Goal: Find specific page/section

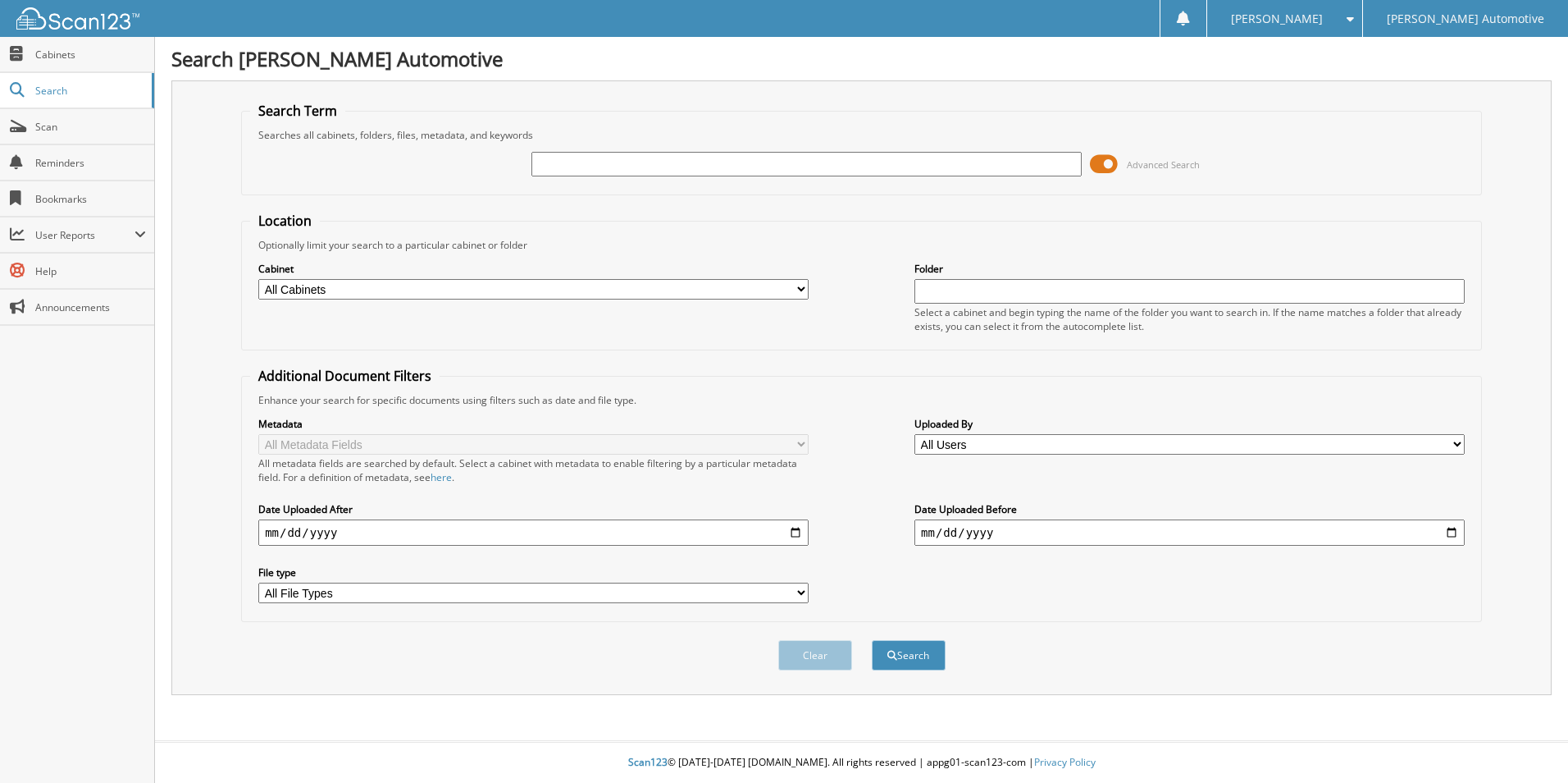
click at [570, 154] on input "text" at bounding box center [806, 164] width 551 height 24
type input "371978"
click at [872, 640] on button "Search" at bounding box center [909, 655] width 74 height 30
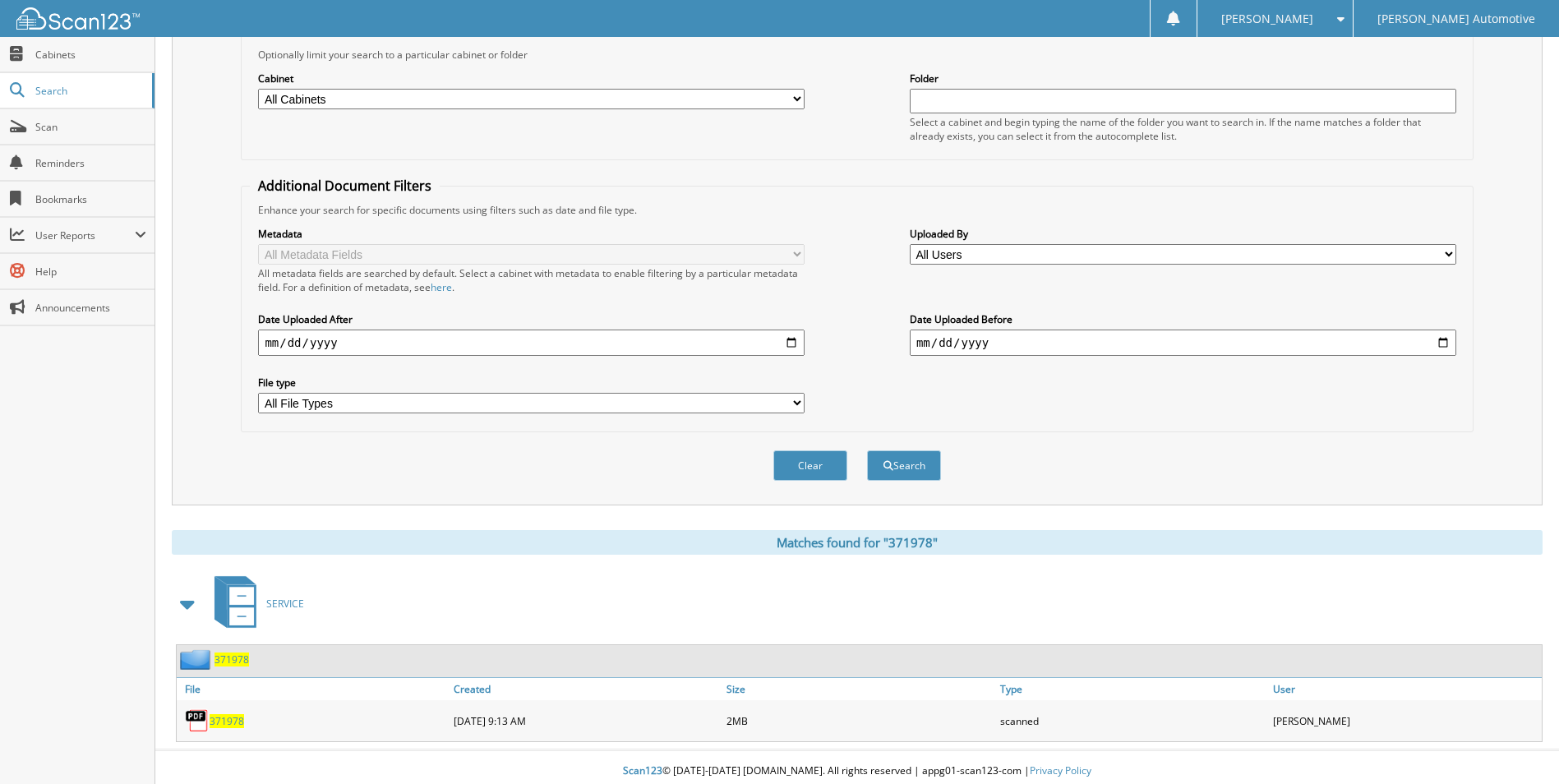
scroll to position [199, 0]
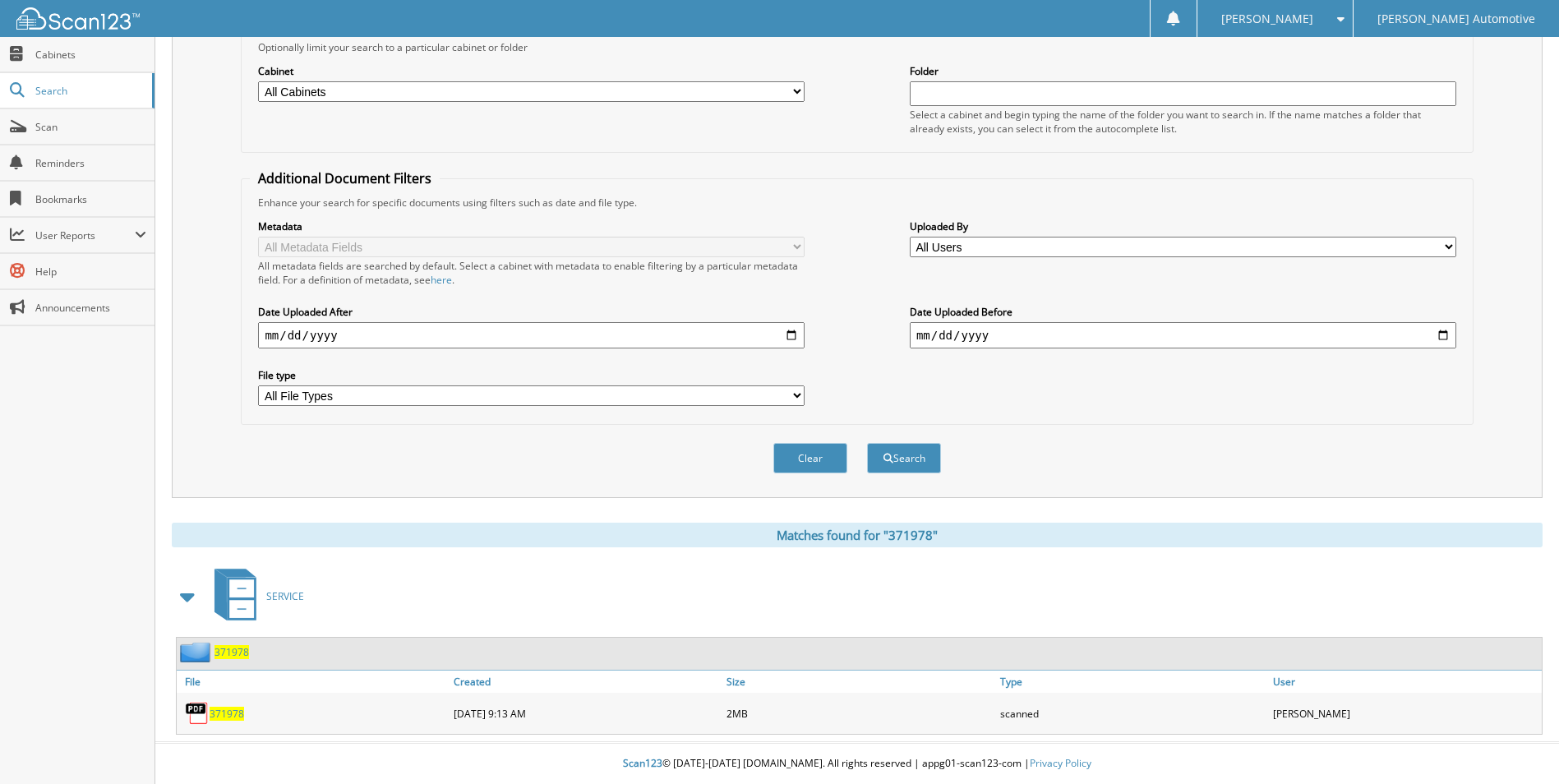
click at [226, 710] on span "371978" at bounding box center [226, 713] width 34 height 14
click at [218, 720] on div "371978" at bounding box center [313, 713] width 273 height 33
click at [219, 715] on span "371978" at bounding box center [226, 713] width 34 height 14
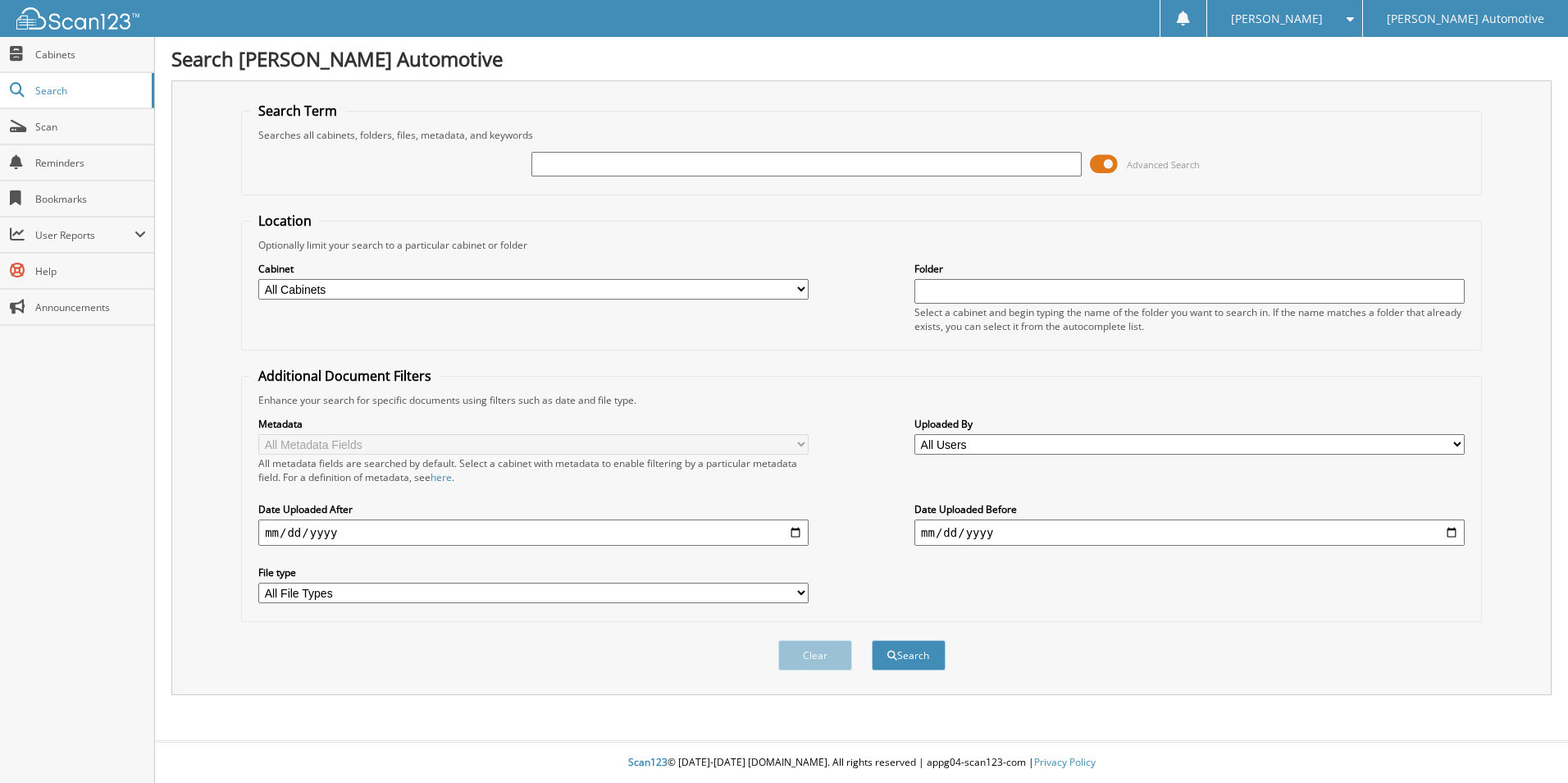
drag, startPoint x: 610, startPoint y: 158, endPoint x: 585, endPoint y: 160, distance: 25.1
click at [585, 160] on input "text" at bounding box center [806, 164] width 551 height 24
type input "389407"
click at [872, 640] on button "Search" at bounding box center [909, 655] width 74 height 30
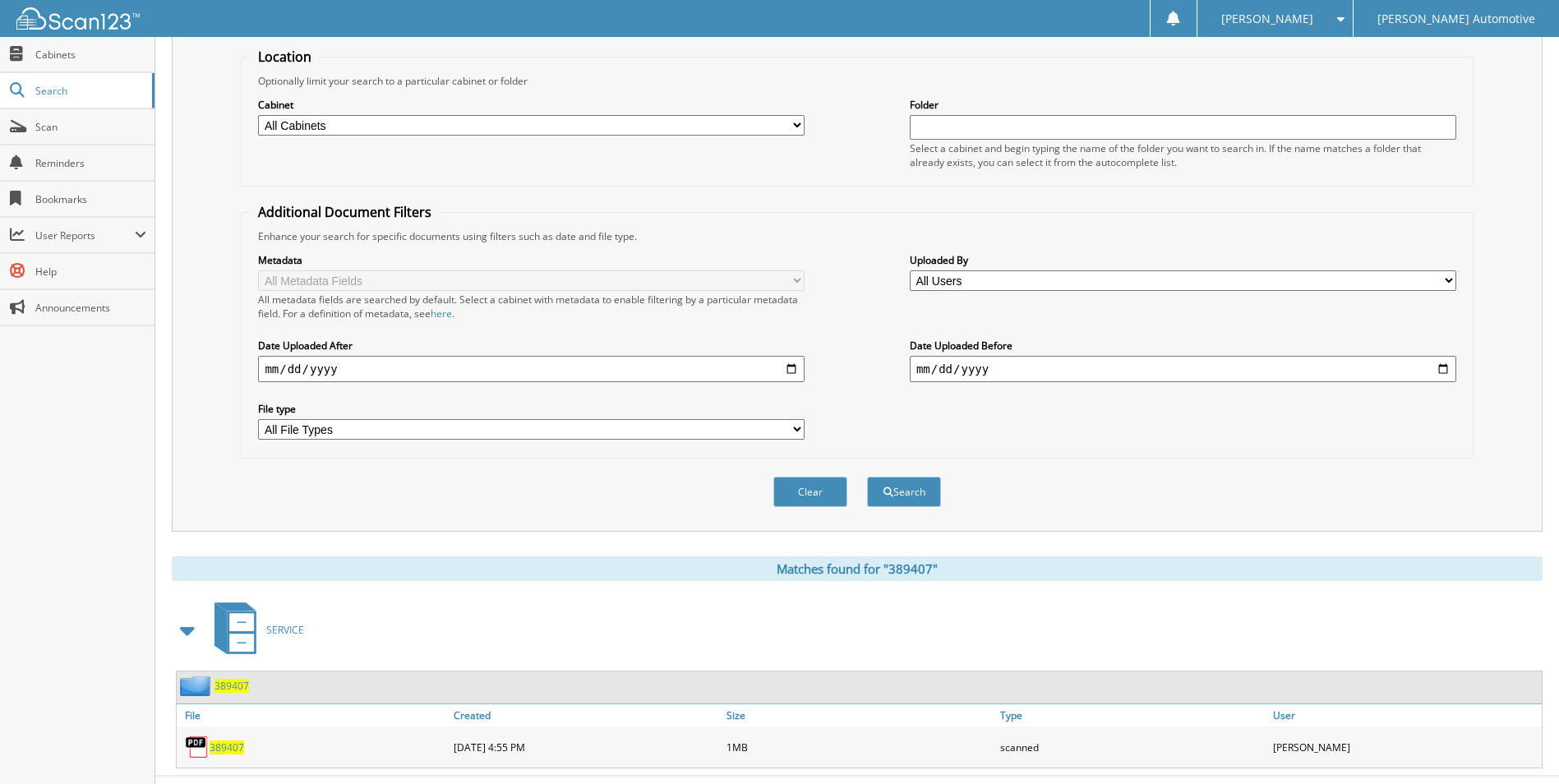
click at [229, 748] on span "389407" at bounding box center [226, 747] width 34 height 14
